Goal: Find specific page/section: Find specific page/section

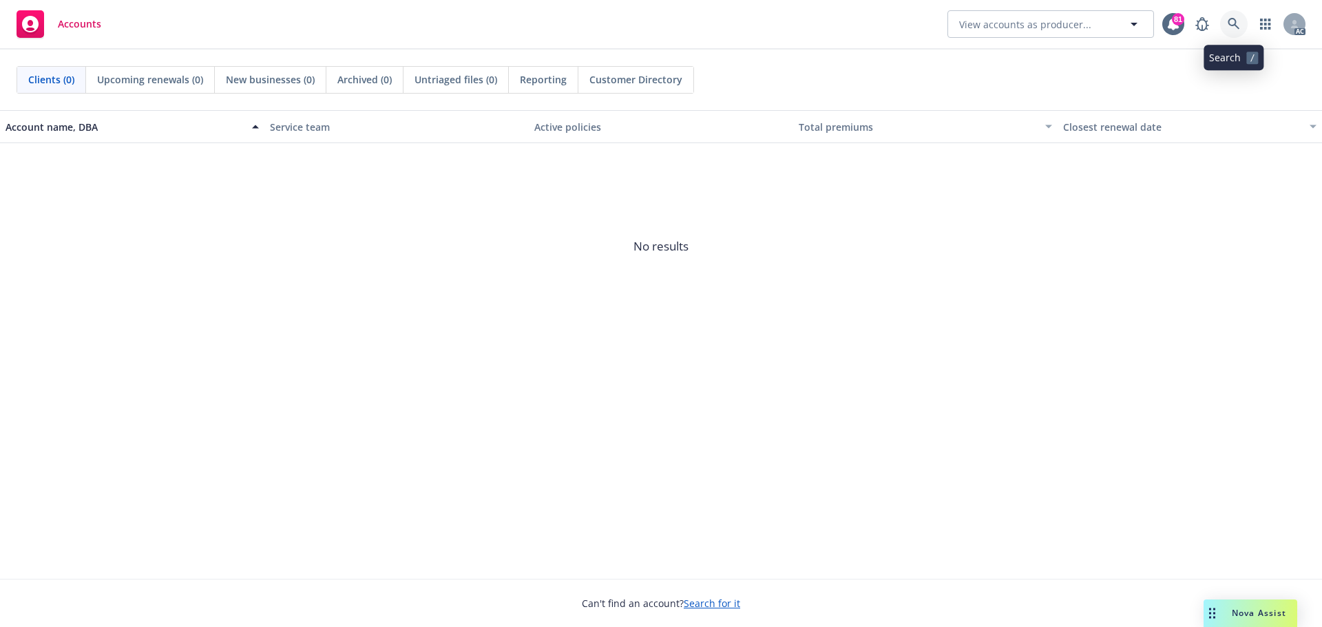
click at [1233, 16] on link at bounding box center [1235, 24] width 28 height 28
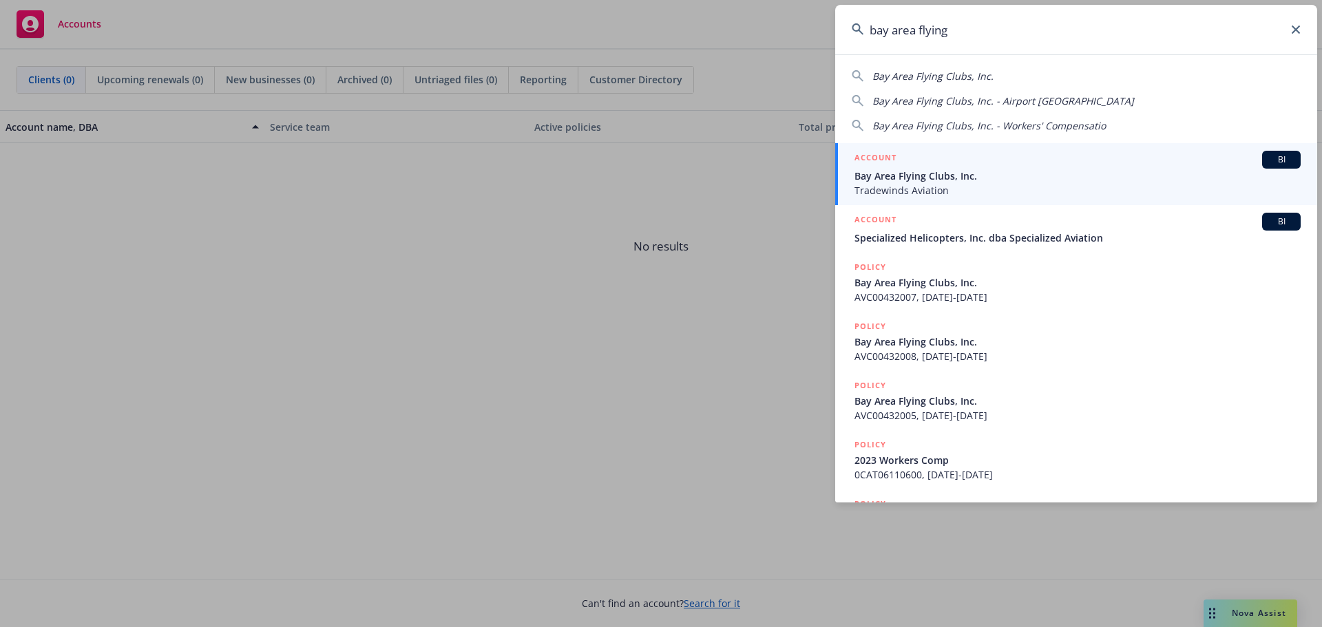
type input "bay area flying"
click at [940, 171] on span "Bay Area Flying Clubs, Inc." at bounding box center [1078, 176] width 446 height 14
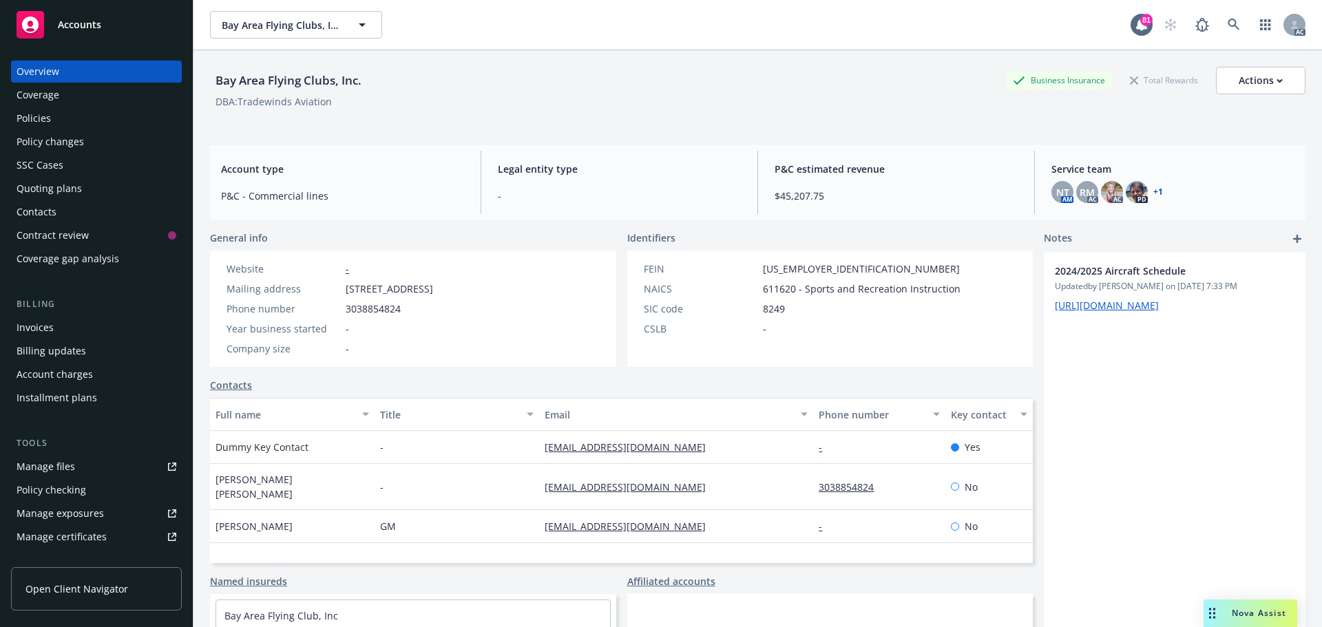
click at [63, 123] on div "Policies" at bounding box center [97, 118] width 160 height 22
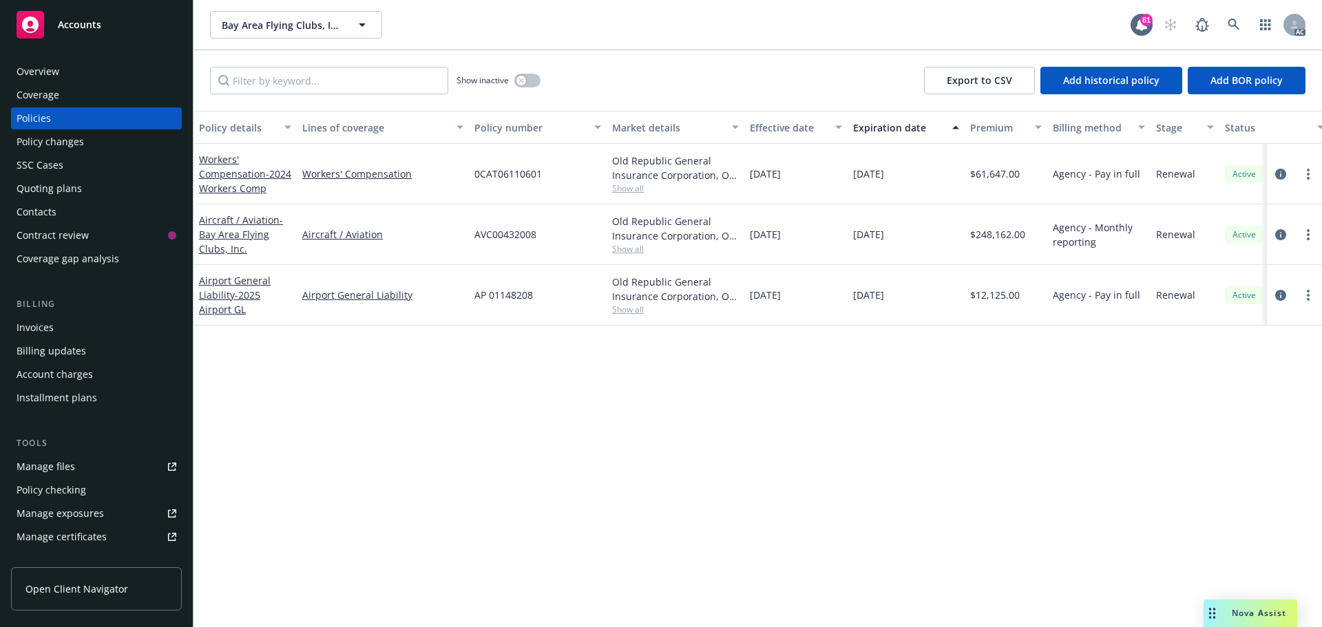
click at [631, 189] on span "Show all" at bounding box center [675, 189] width 127 height 12
